Goal: Navigation & Orientation: Find specific page/section

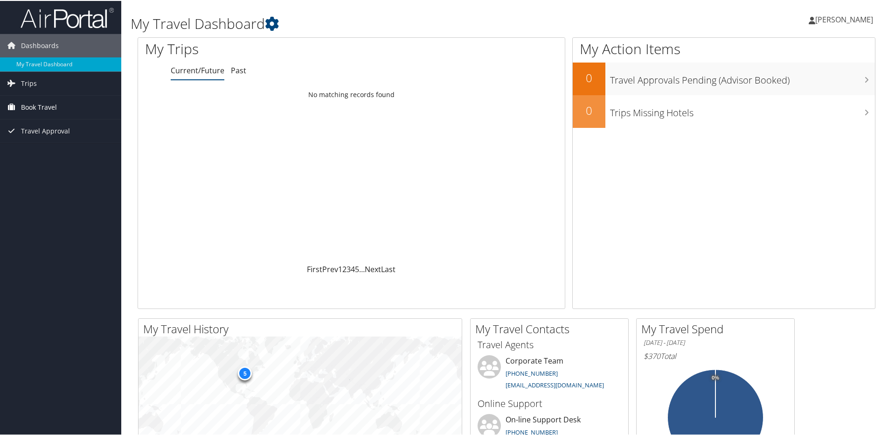
click at [34, 106] on span "Book Travel" at bounding box center [39, 106] width 36 height 23
click at [37, 83] on link "Trips" at bounding box center [60, 82] width 121 height 23
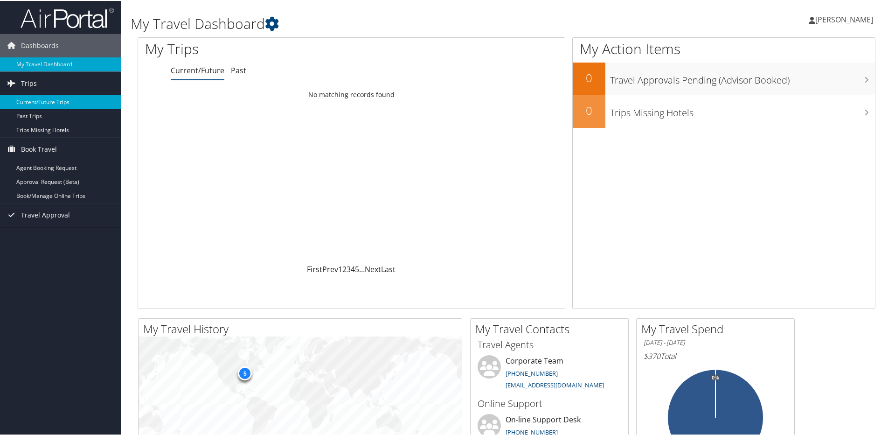
click at [43, 102] on link "Current/Future Trips" at bounding box center [60, 101] width 121 height 14
click at [42, 146] on span "Book Travel" at bounding box center [39, 148] width 36 height 23
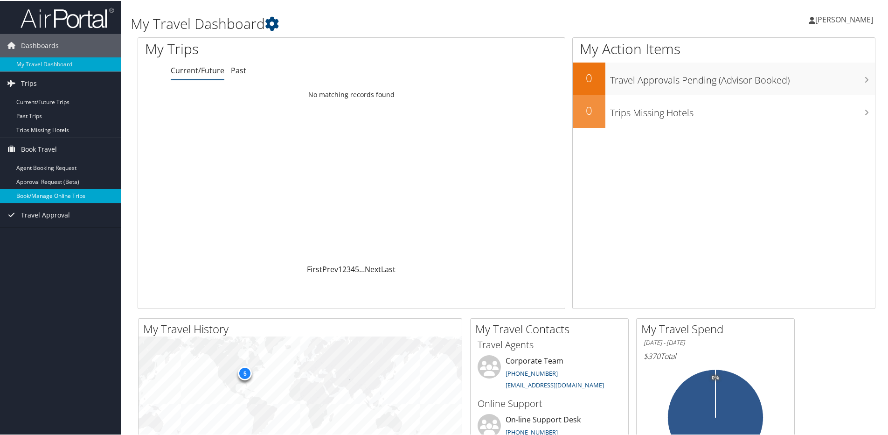
click at [42, 197] on link "Book/Manage Online Trips" at bounding box center [60, 195] width 121 height 14
